Goal: Task Accomplishment & Management: Use online tool/utility

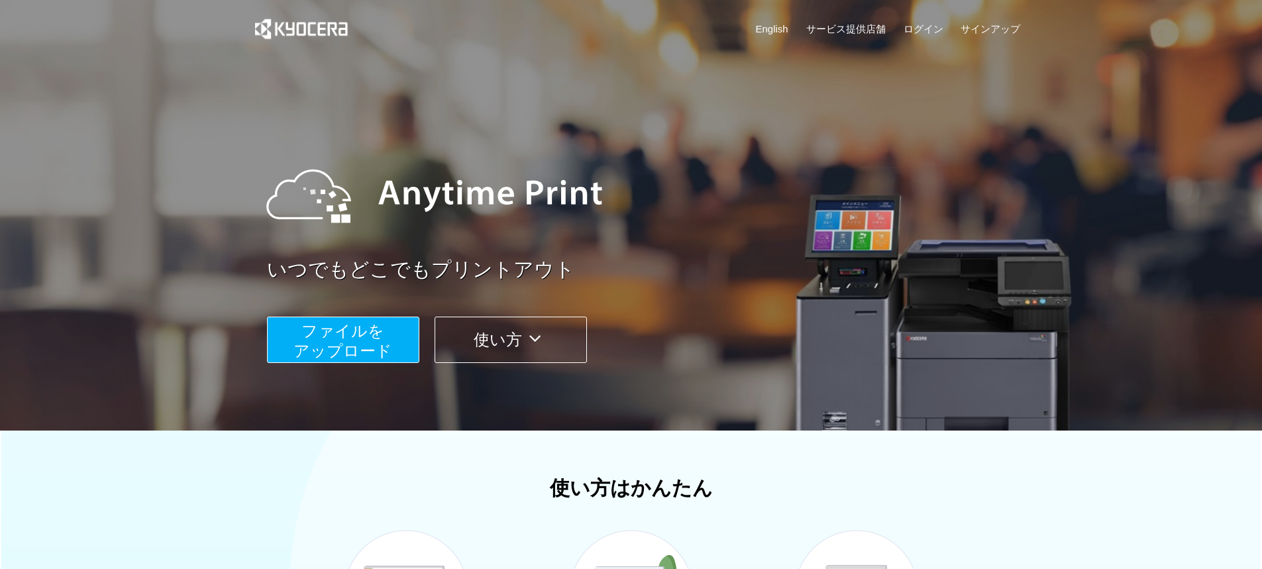
click at [388, 333] on button "ファイルを ​​アップロード" at bounding box center [343, 340] width 152 height 46
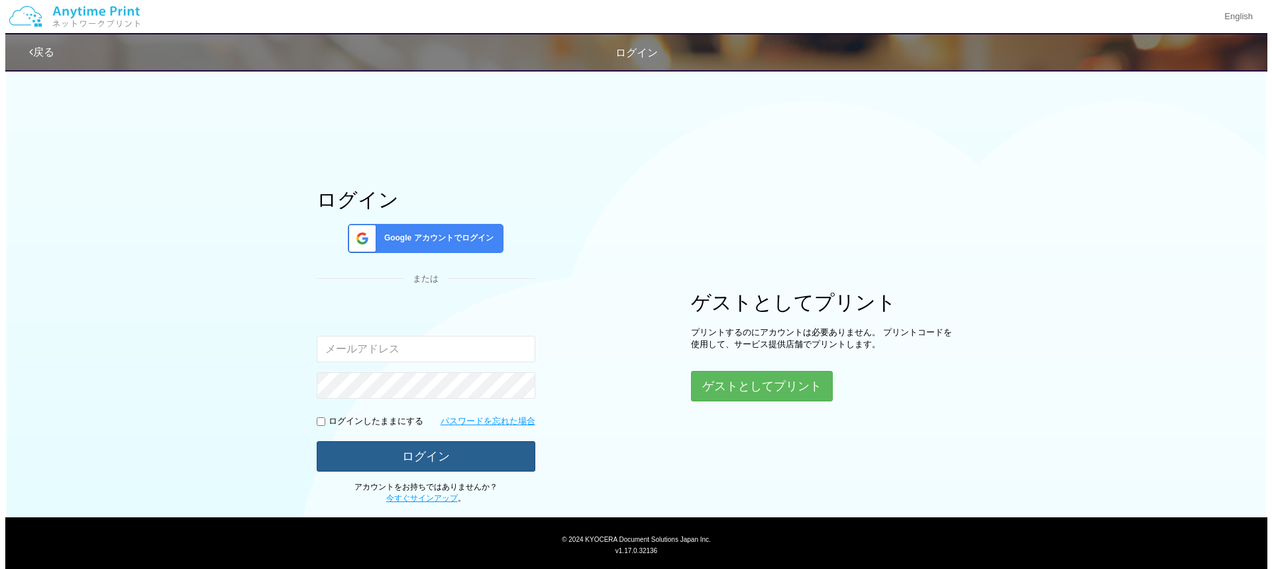
scroll to position [30, 0]
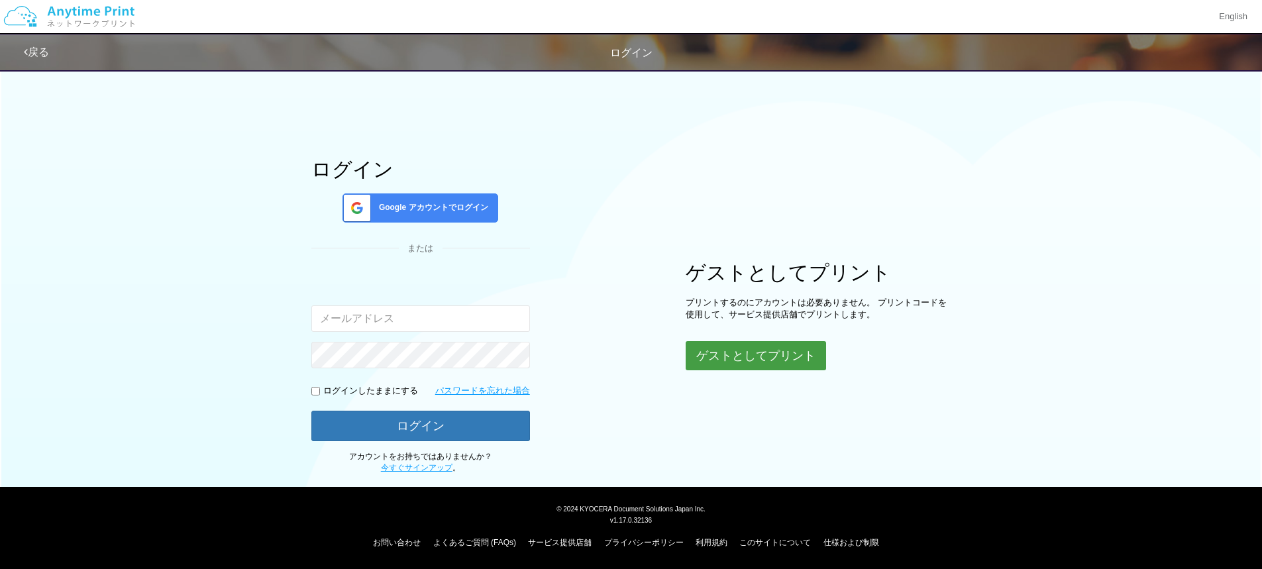
click at [787, 361] on button "ゲストとしてプリント" at bounding box center [756, 355] width 140 height 29
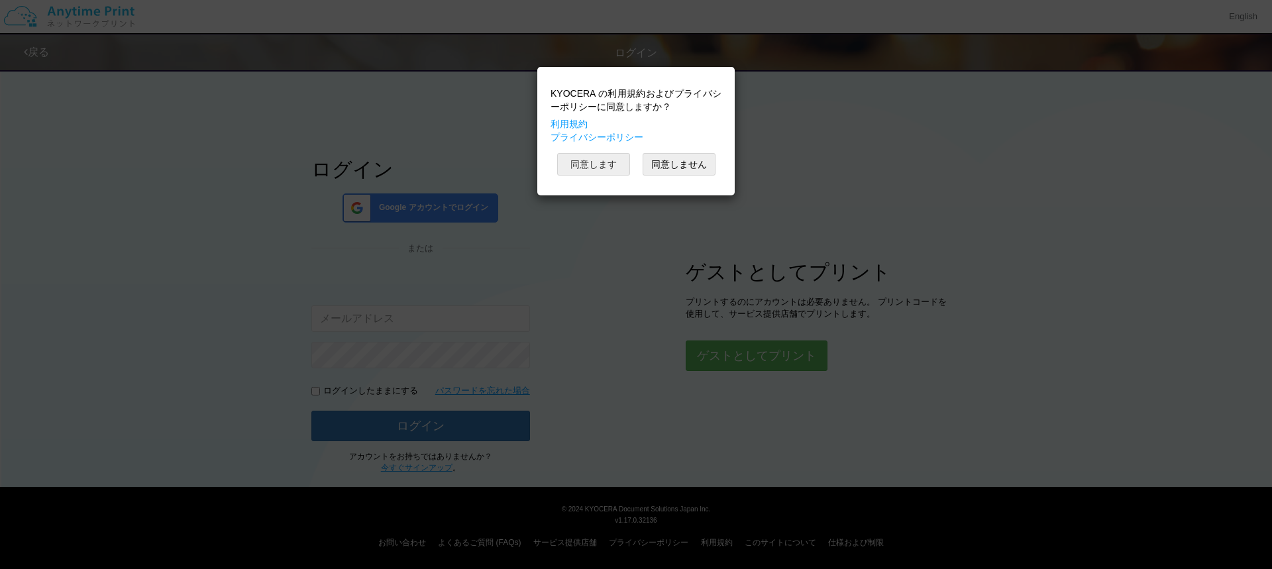
click at [608, 160] on button "同意します" at bounding box center [593, 164] width 73 height 23
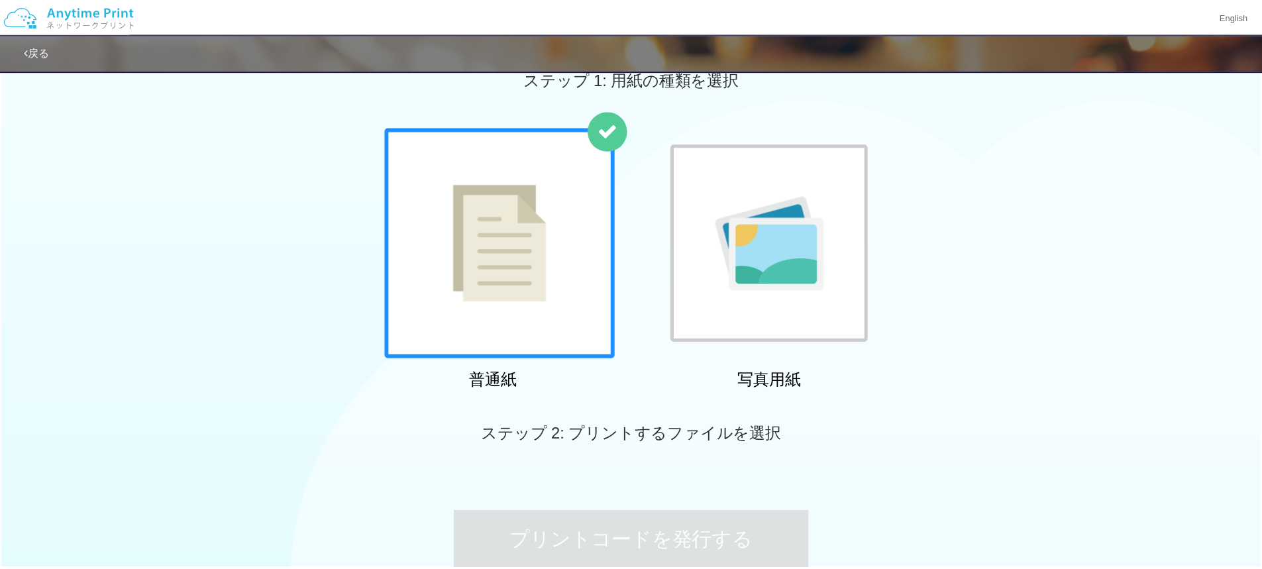
scroll to position [29, 0]
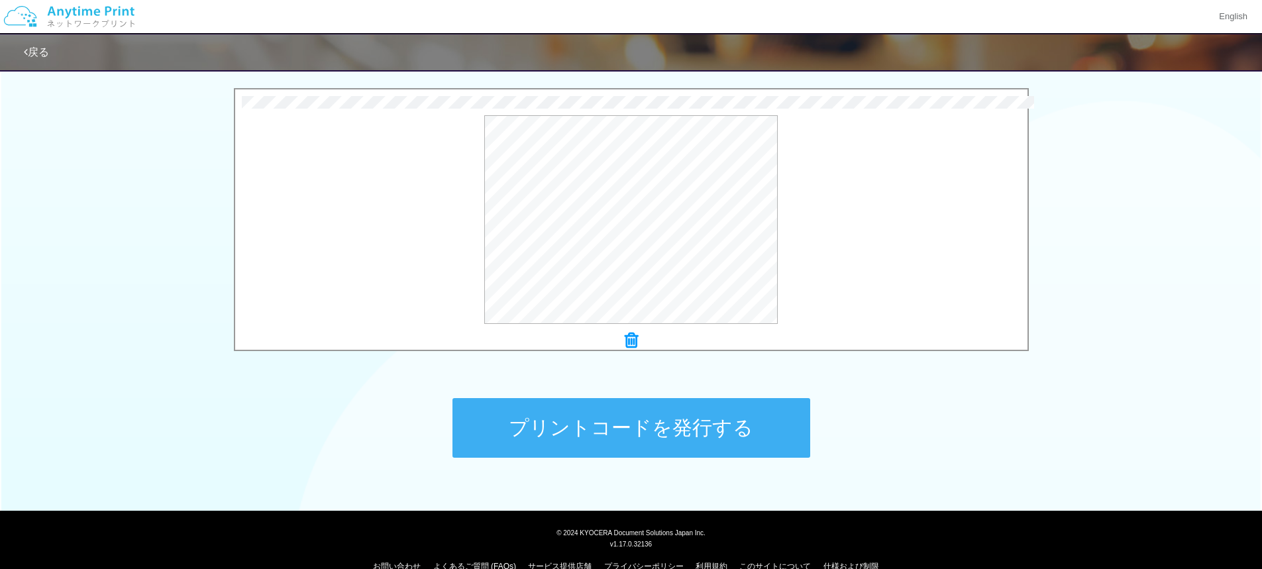
scroll to position [427, 0]
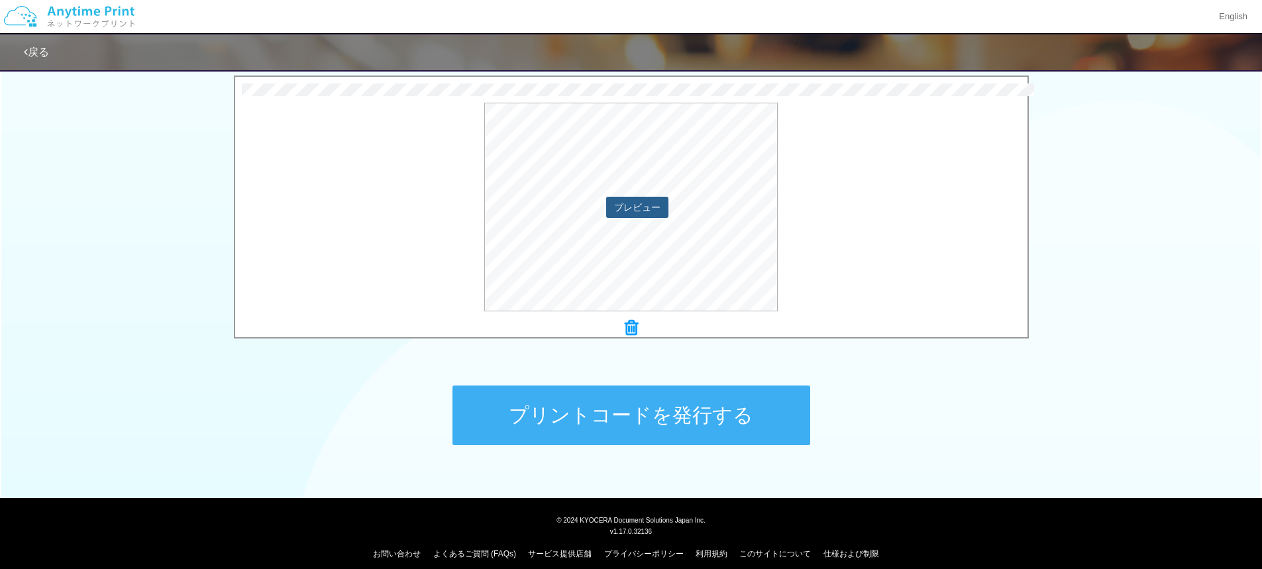
click at [622, 215] on button "プレビュー" at bounding box center [637, 207] width 62 height 21
click at [628, 207] on button "プレビュー" at bounding box center [637, 207] width 62 height 21
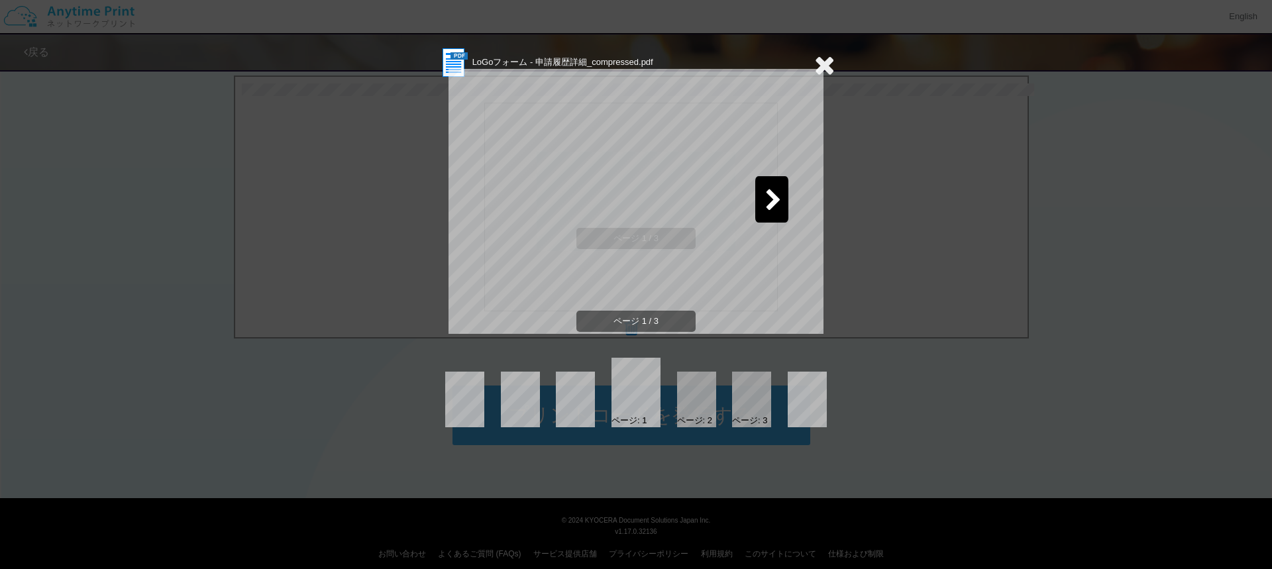
click at [774, 211] on icon at bounding box center [773, 201] width 17 height 23
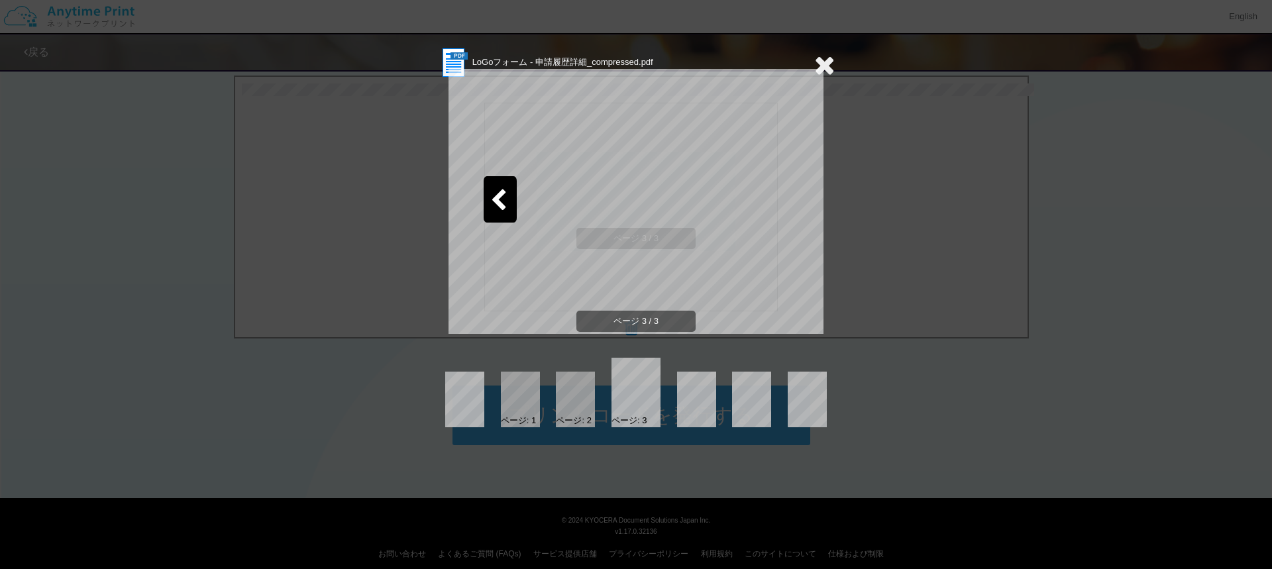
click at [506, 200] on icon at bounding box center [498, 201] width 17 height 23
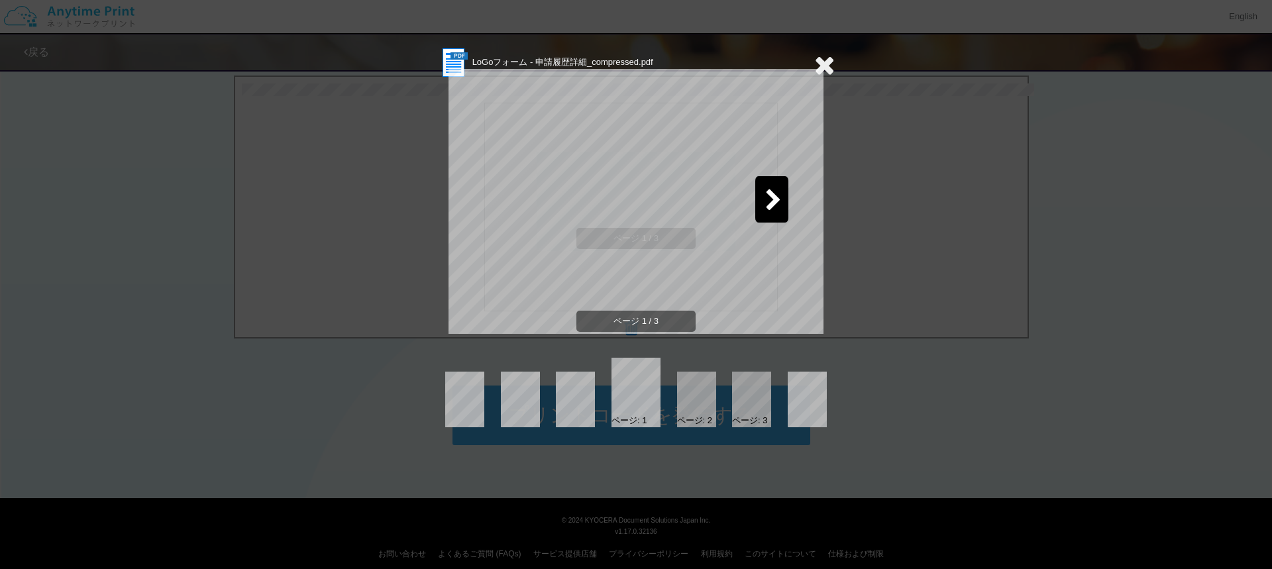
click at [772, 195] on icon at bounding box center [773, 201] width 17 height 23
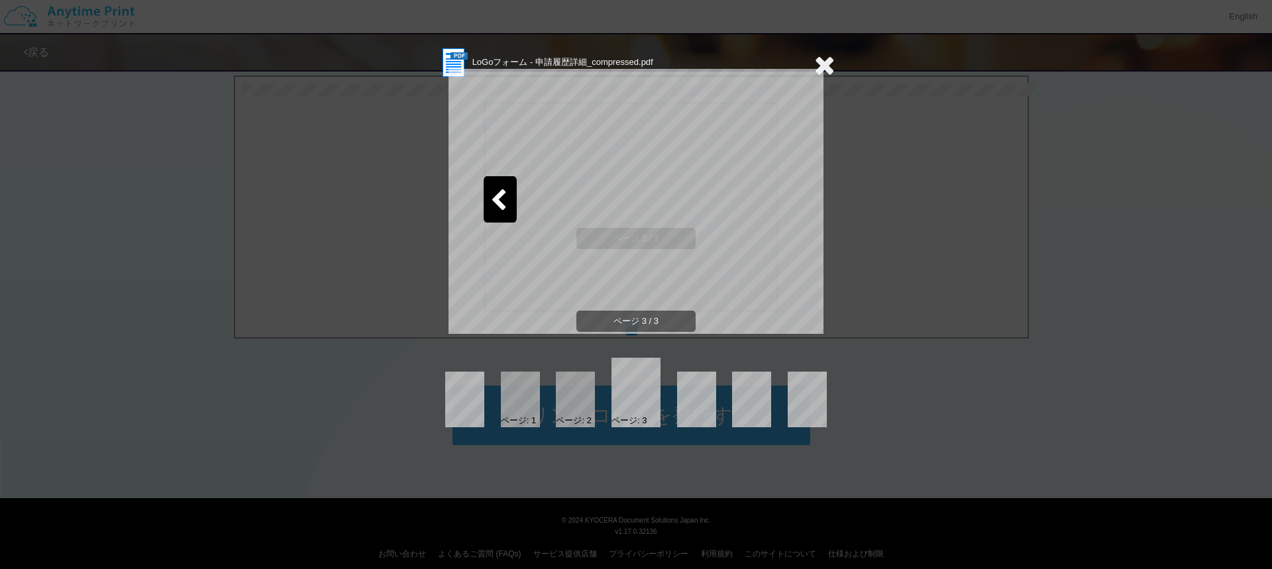
click at [823, 60] on icon at bounding box center [824, 65] width 21 height 27
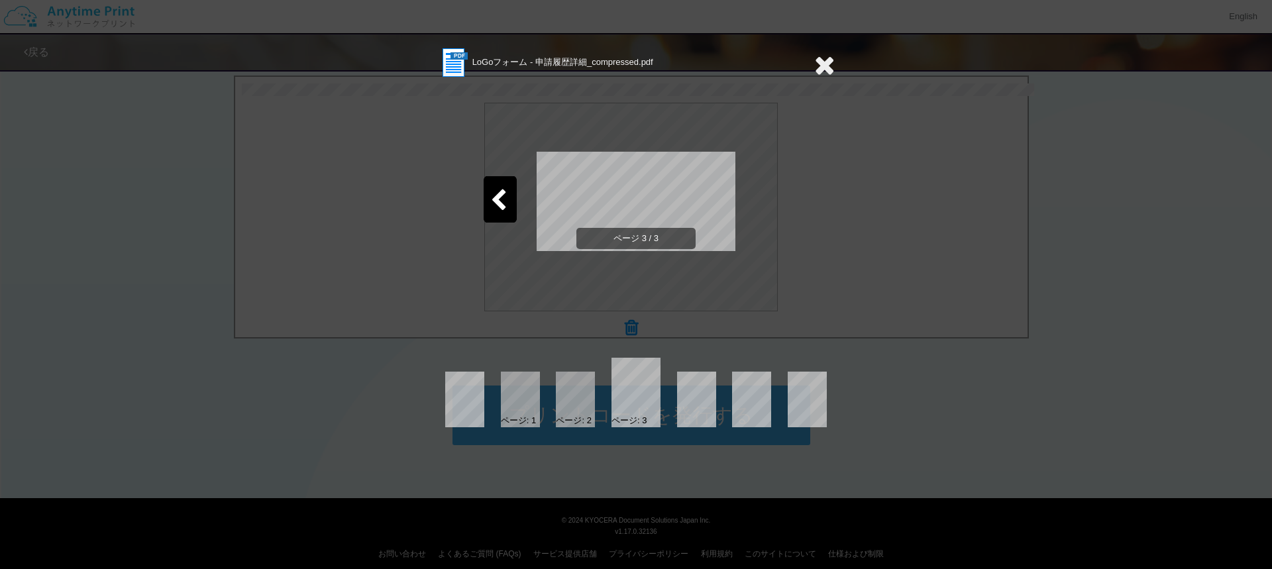
click at [820, 58] on icon at bounding box center [824, 65] width 21 height 27
click at [818, 64] on icon at bounding box center [824, 65] width 21 height 27
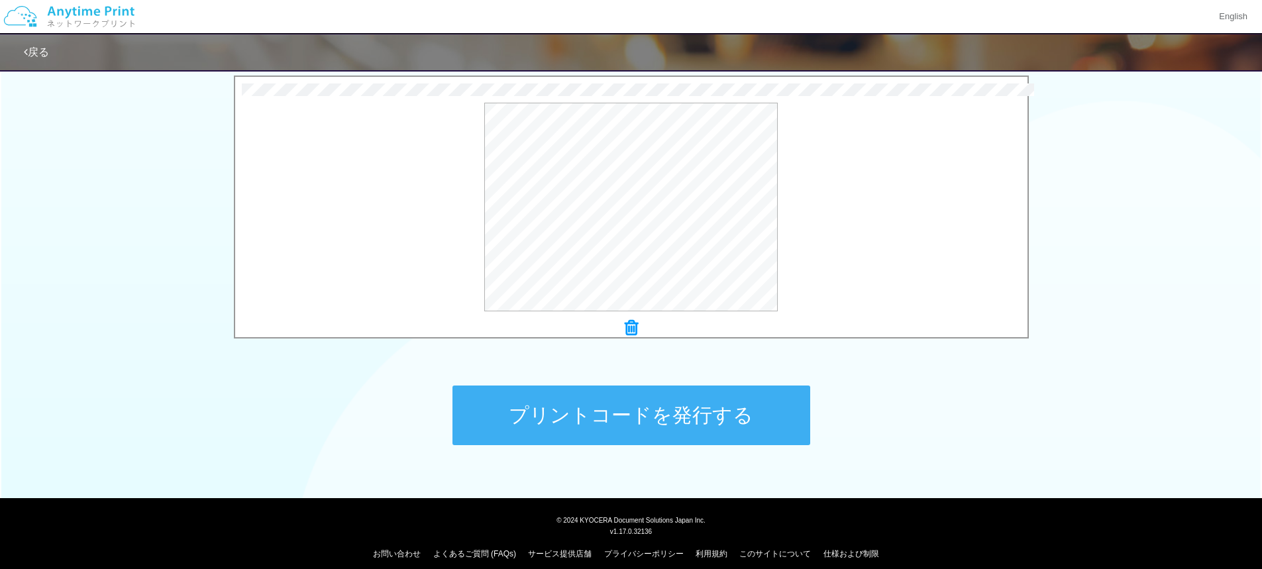
scroll to position [439, 0]
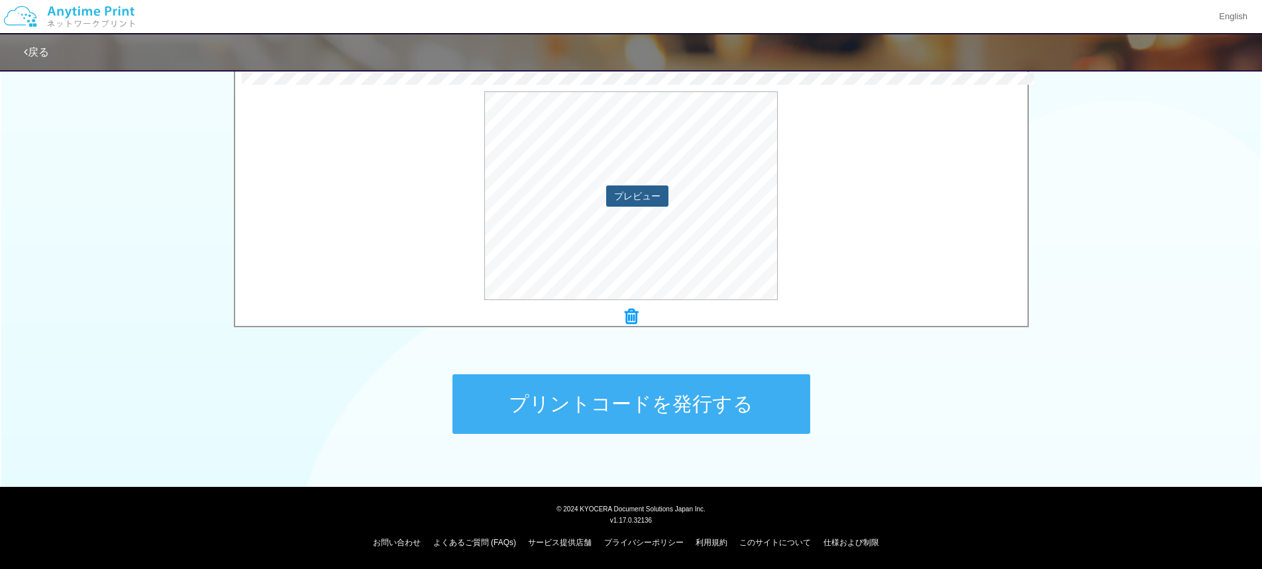
click at [622, 190] on button "プレビュー" at bounding box center [637, 196] width 62 height 21
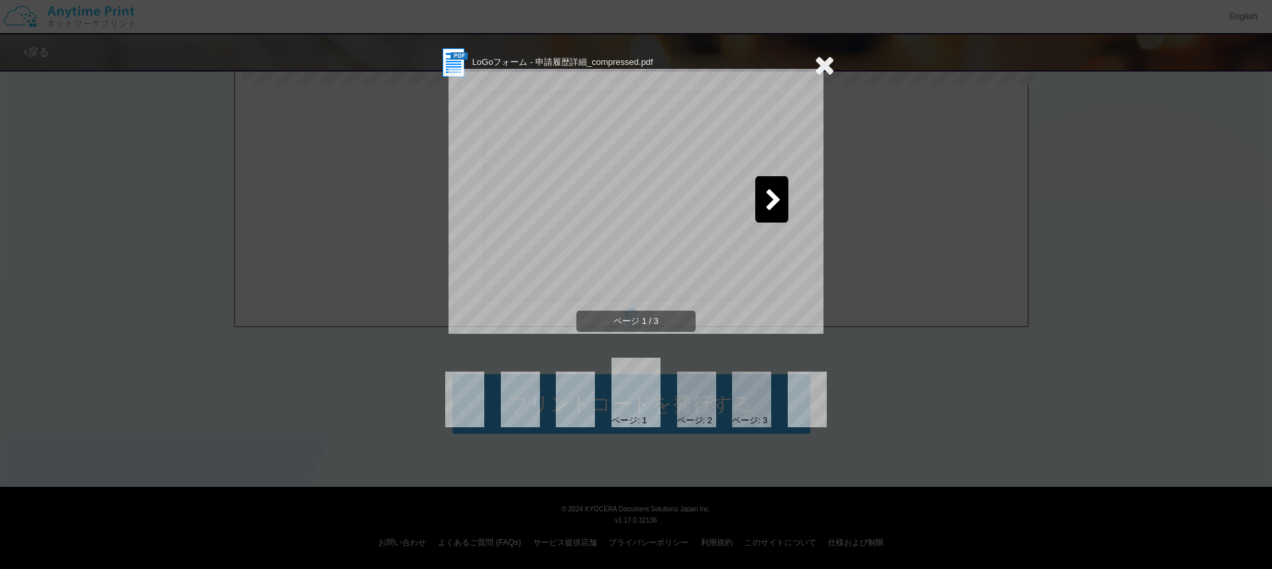
click at [825, 57] on icon at bounding box center [824, 65] width 21 height 27
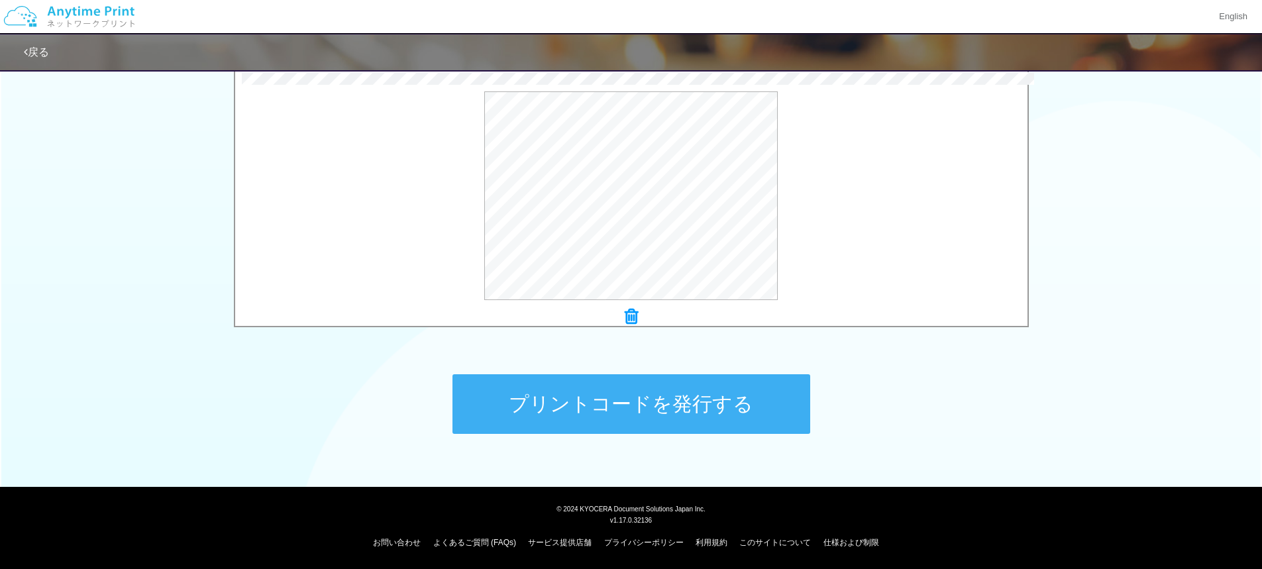
click at [599, 387] on button "プリントコードを発行する" at bounding box center [632, 404] width 358 height 60
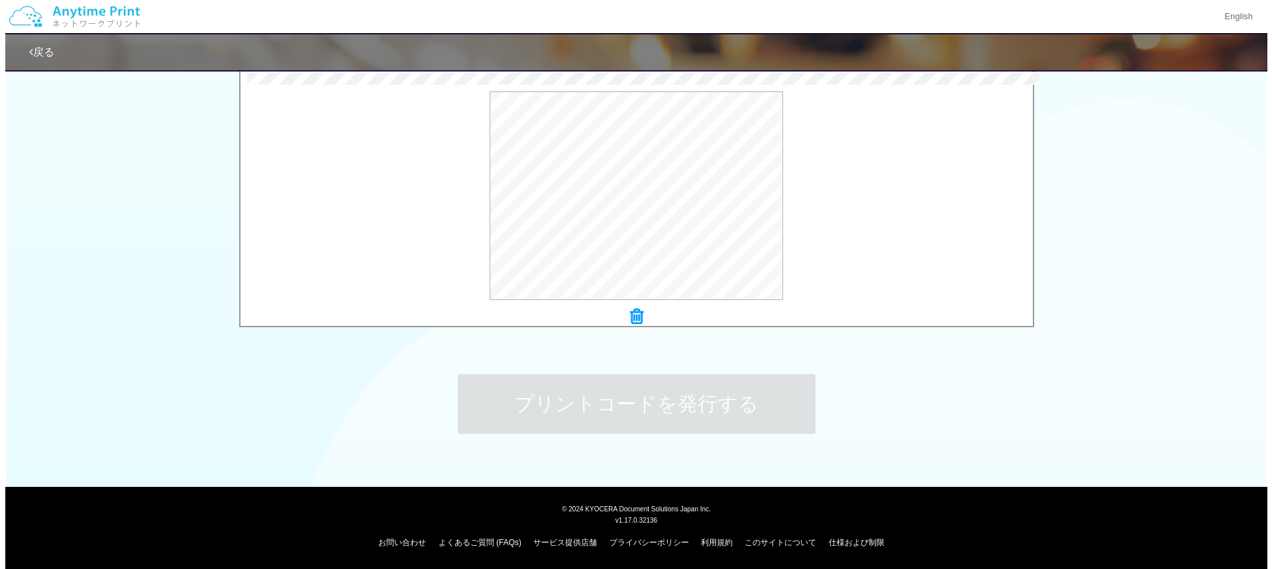
scroll to position [0, 0]
